Goal: Download file/media

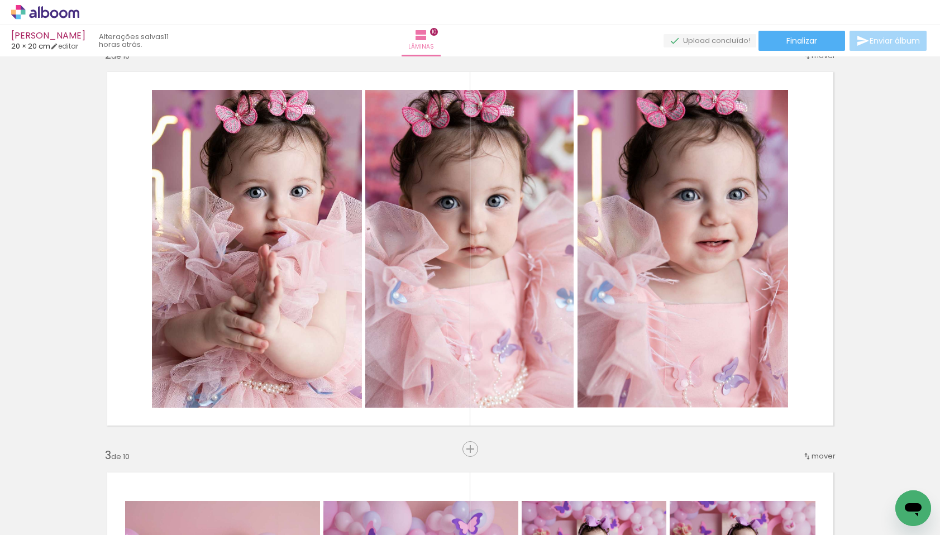
scroll to position [0, 1322]
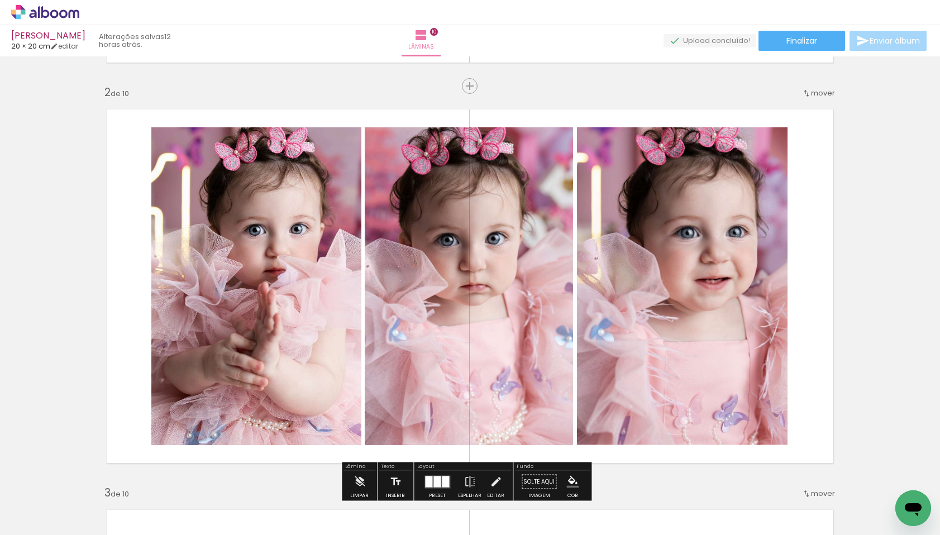
scroll to position [0, 1]
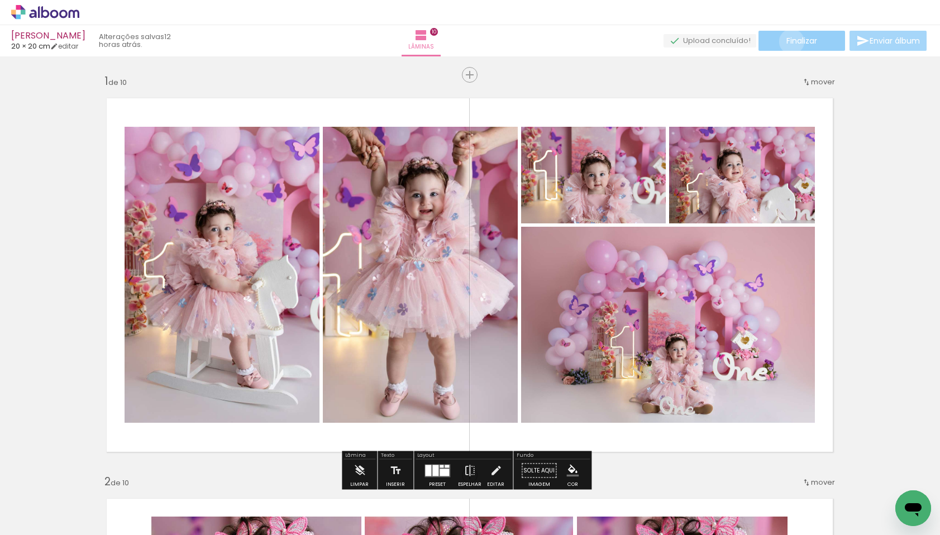
click at [788, 41] on span "Finalizar" at bounding box center [802, 41] width 31 height 8
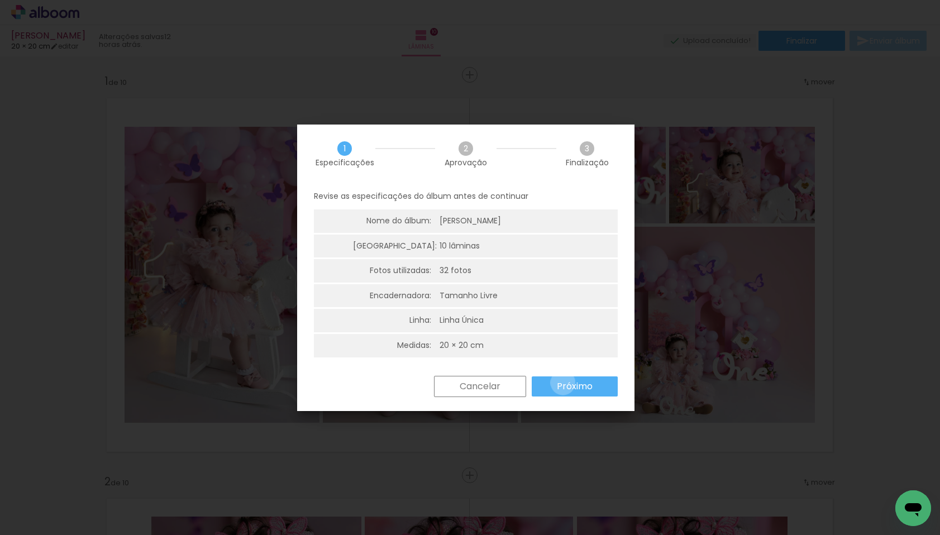
click at [0, 0] on slot "Próximo" at bounding box center [0, 0] width 0 height 0
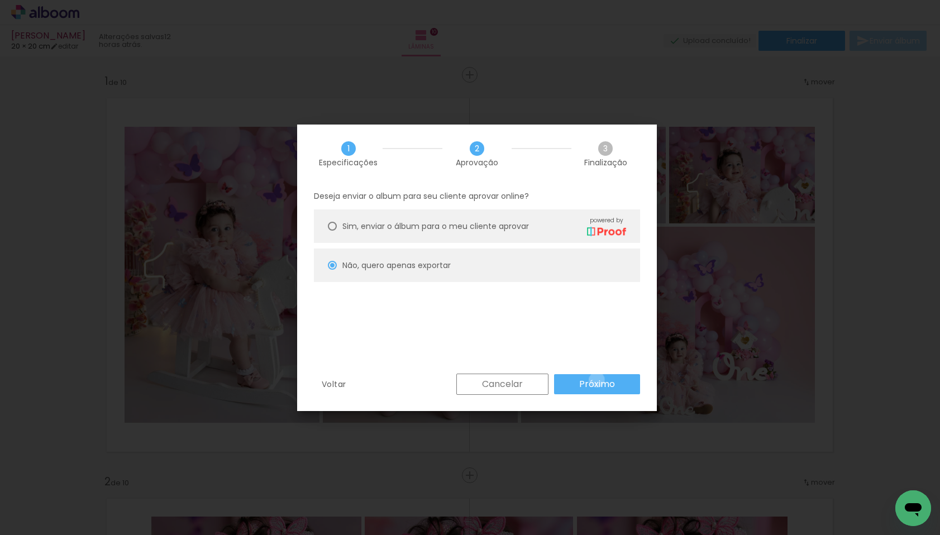
click at [0, 0] on slot "Próximo" at bounding box center [0, 0] width 0 height 0
type input "Baixa"
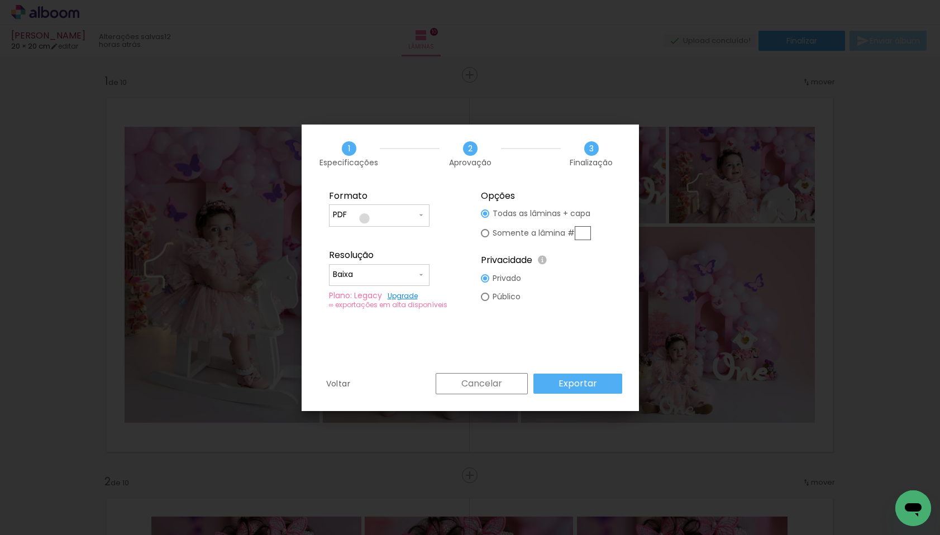
click at [364, 218] on input "PDF" at bounding box center [375, 215] width 84 height 11
click at [354, 211] on paper-item "JPG" at bounding box center [379, 213] width 101 height 22
type input "JPG"
click at [373, 273] on input "Baixa" at bounding box center [375, 274] width 84 height 11
click at [0, 0] on slot "Alta, 300 DPI" at bounding box center [0, 0] width 0 height 0
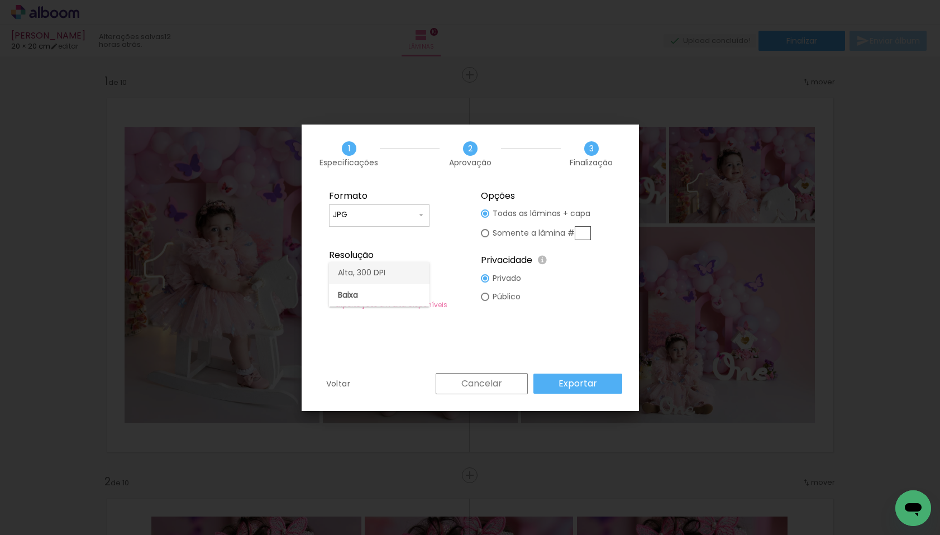
type input "Alta, 300 DPI"
click at [0, 0] on slot "Exportar" at bounding box center [0, 0] width 0 height 0
